Goal: Task Accomplishment & Management: Manage account settings

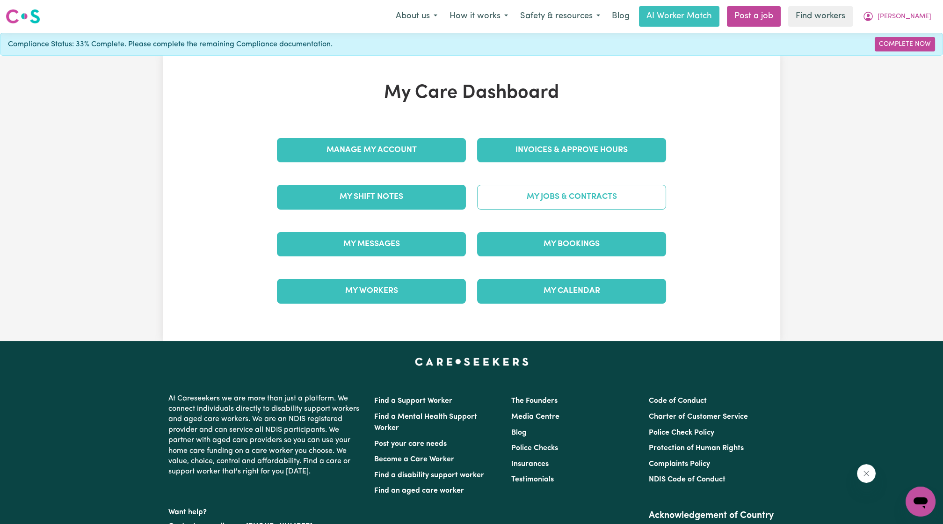
click at [599, 190] on link "My Jobs & Contracts" at bounding box center [571, 197] width 189 height 24
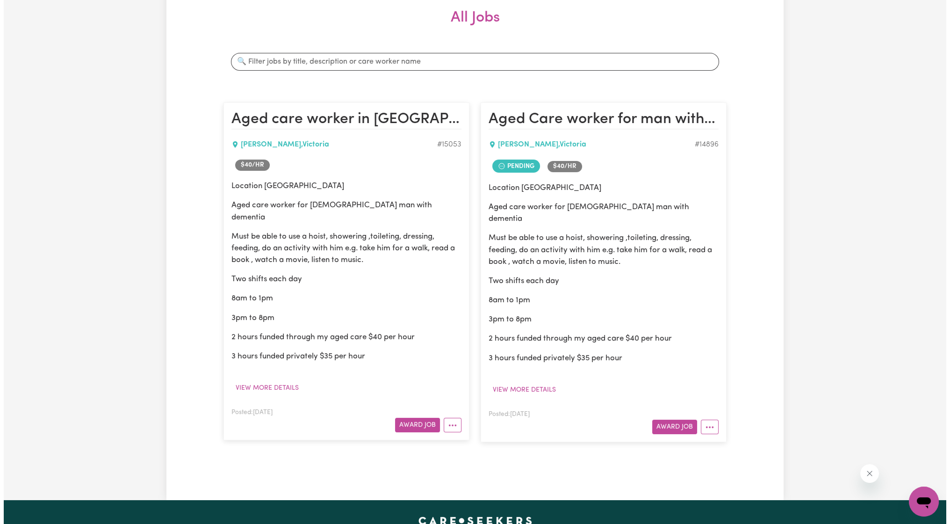
scroll to position [162, 0]
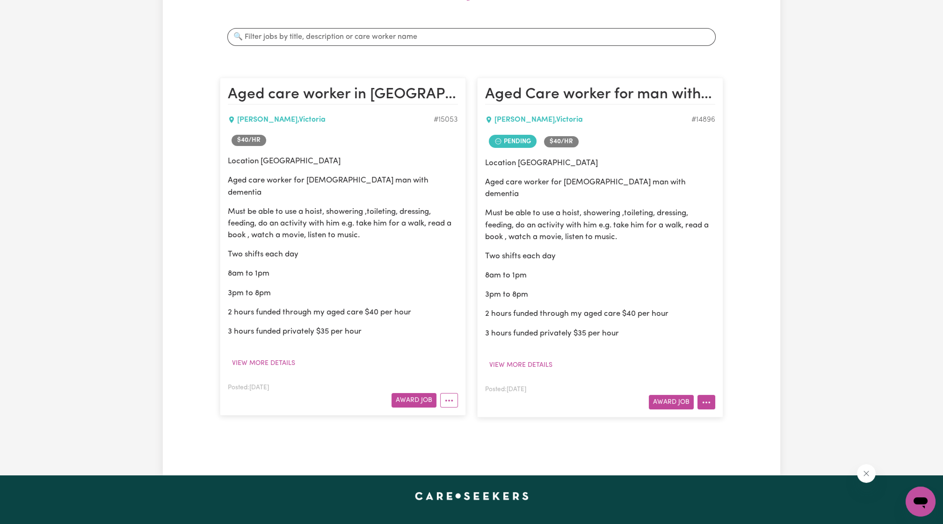
click at [707, 395] on button "More options" at bounding box center [706, 402] width 18 height 14
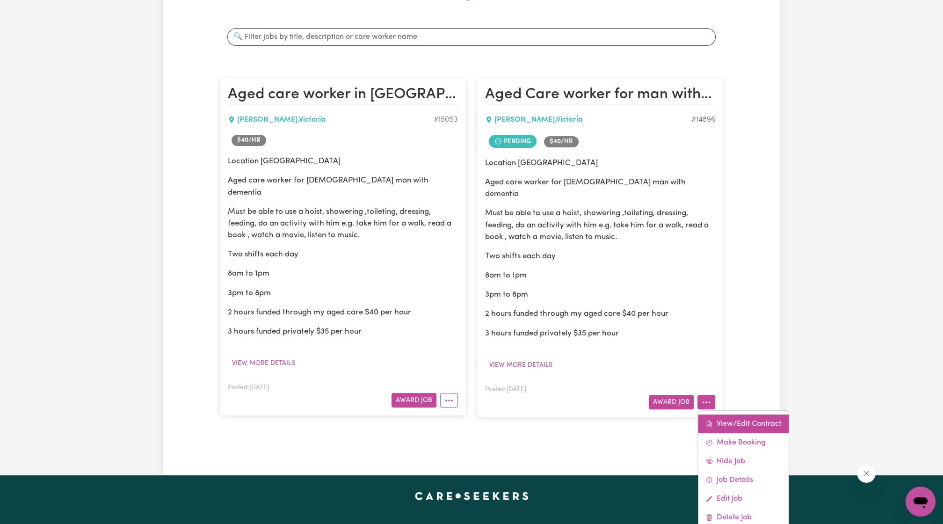
click at [743, 414] on link "View/Edit Contract" at bounding box center [743, 423] width 91 height 19
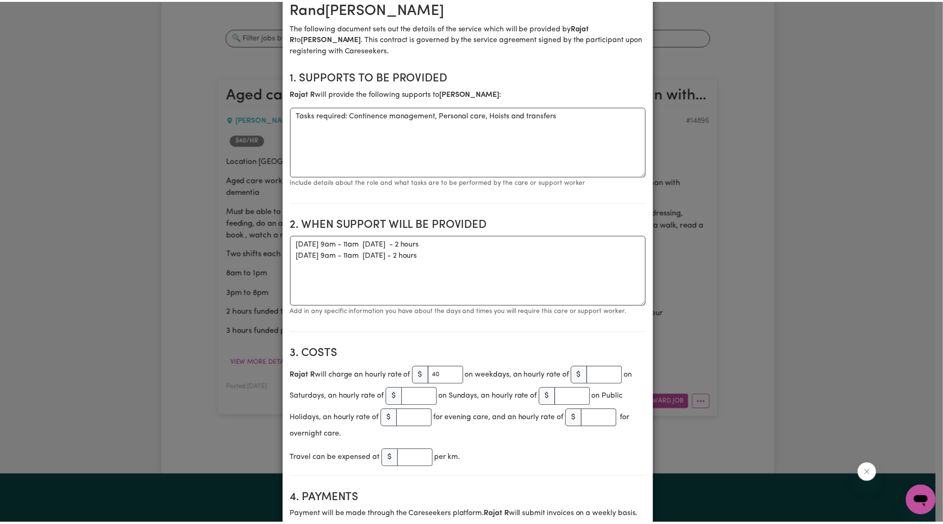
scroll to position [0, 0]
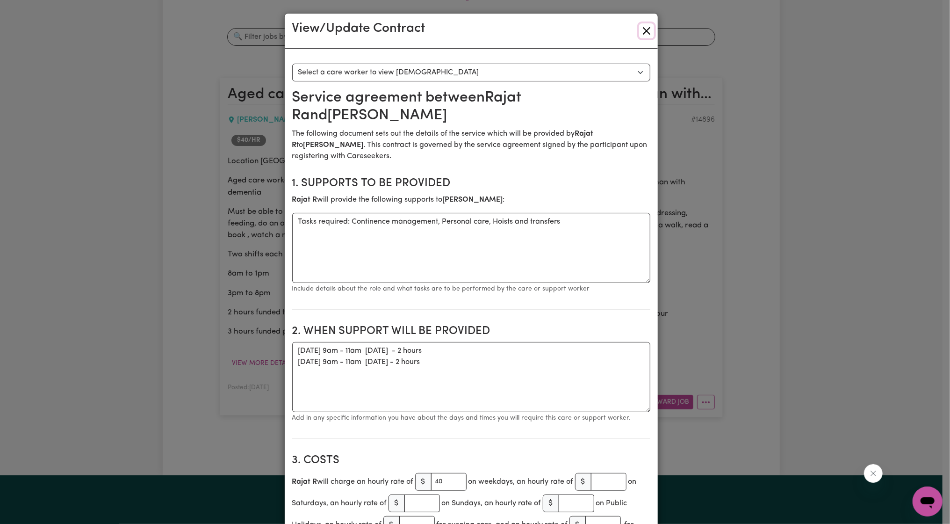
click at [643, 28] on button "Close" at bounding box center [646, 30] width 15 height 15
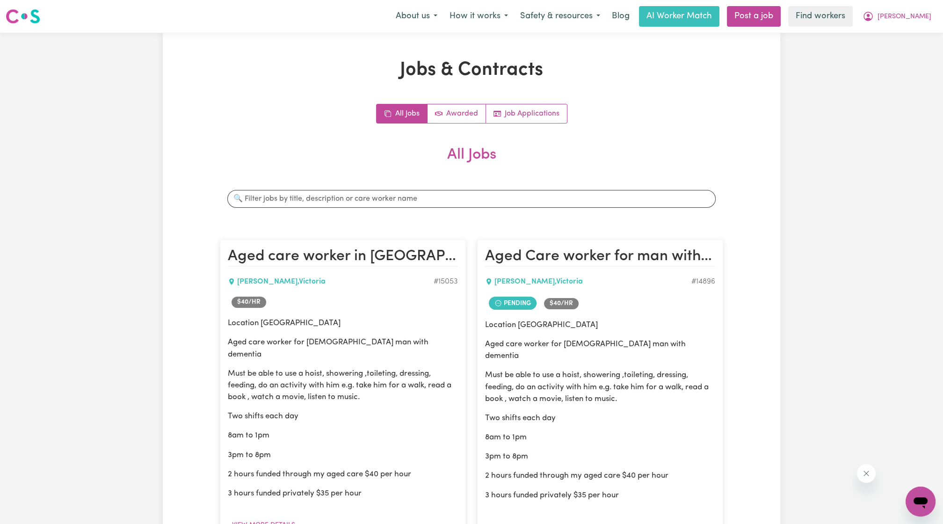
click at [913, 27] on div "Menu About us How it works Safety & resources Blog AI Worker Match Post a job F…" at bounding box center [471, 17] width 943 height 22
click at [912, 17] on span "[PERSON_NAME]" at bounding box center [904, 17] width 54 height 10
click at [900, 35] on link "My Dashboard" at bounding box center [900, 37] width 74 height 18
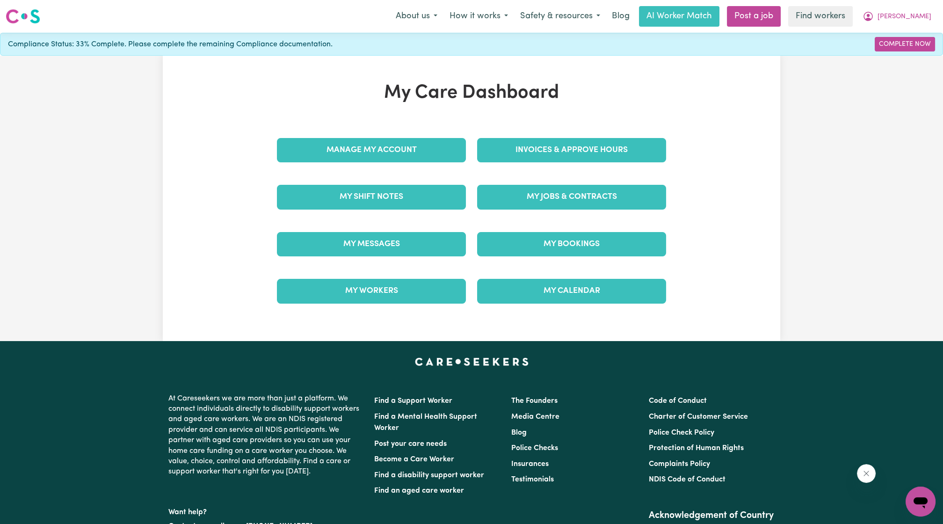
click at [367, 136] on div "Manage My Account" at bounding box center [371, 150] width 200 height 47
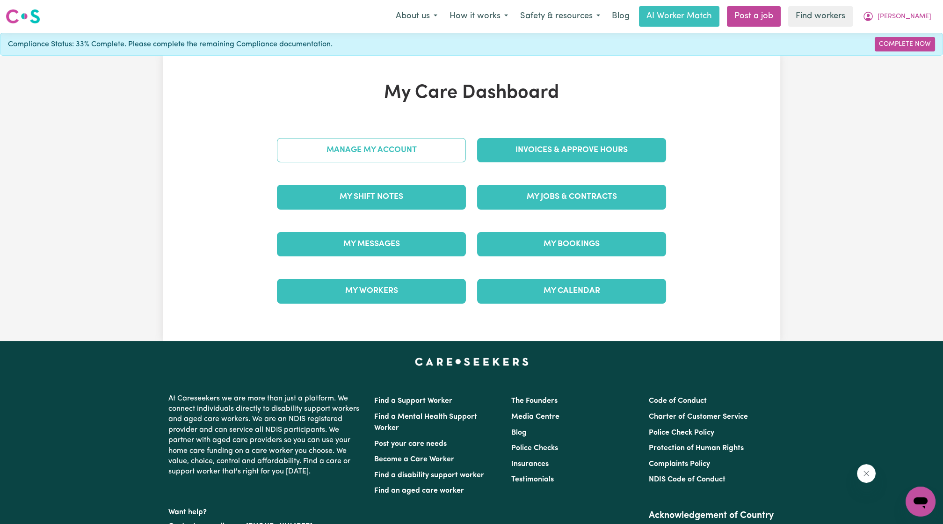
click at [367, 145] on link "Manage My Account" at bounding box center [371, 150] width 189 height 24
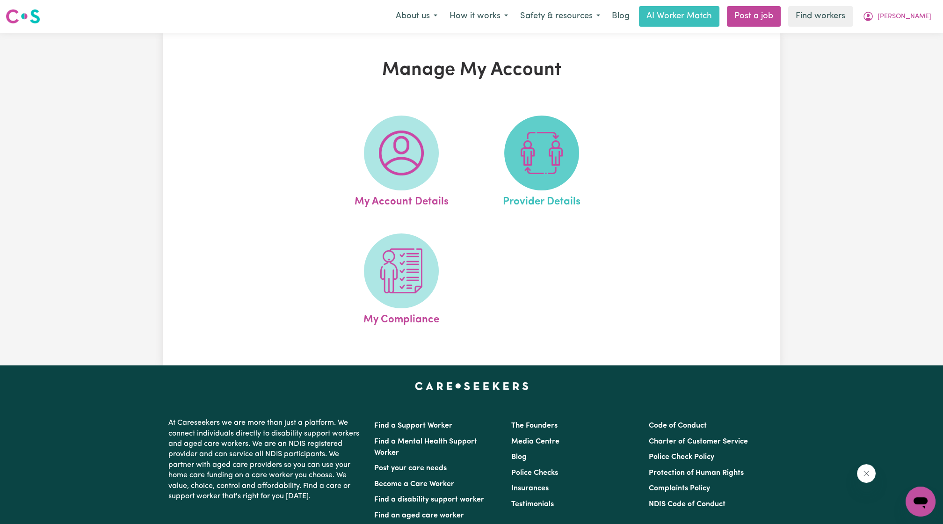
click at [545, 159] on img at bounding box center [541, 152] width 45 height 45
select select "AGED_HOME_CARE"
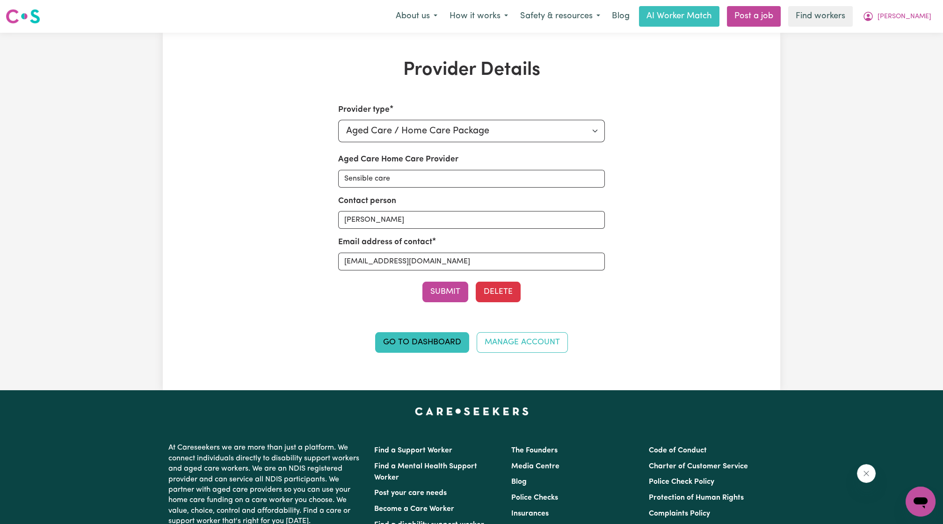
click at [808, 106] on div "Provider Details Provider type Select your provider type... Privately Aged Care…" at bounding box center [471, 211] width 943 height 357
